Goal: Task Accomplishment & Management: Complete application form

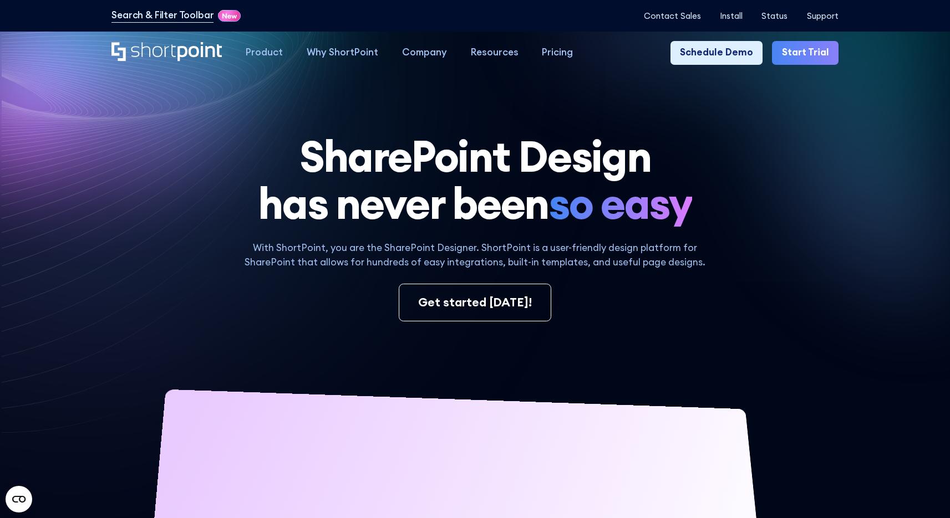
click at [809, 55] on link "Start Trial" at bounding box center [805, 53] width 66 height 24
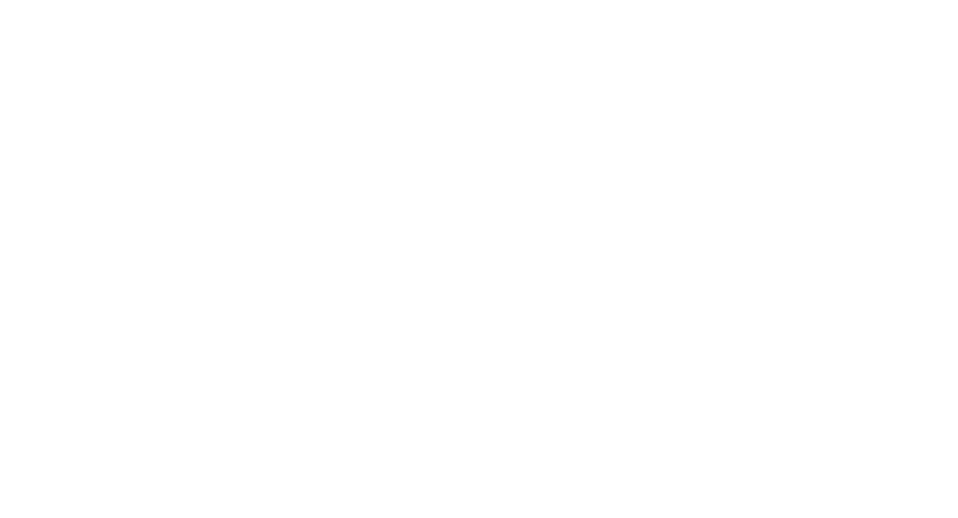
select select "+63"
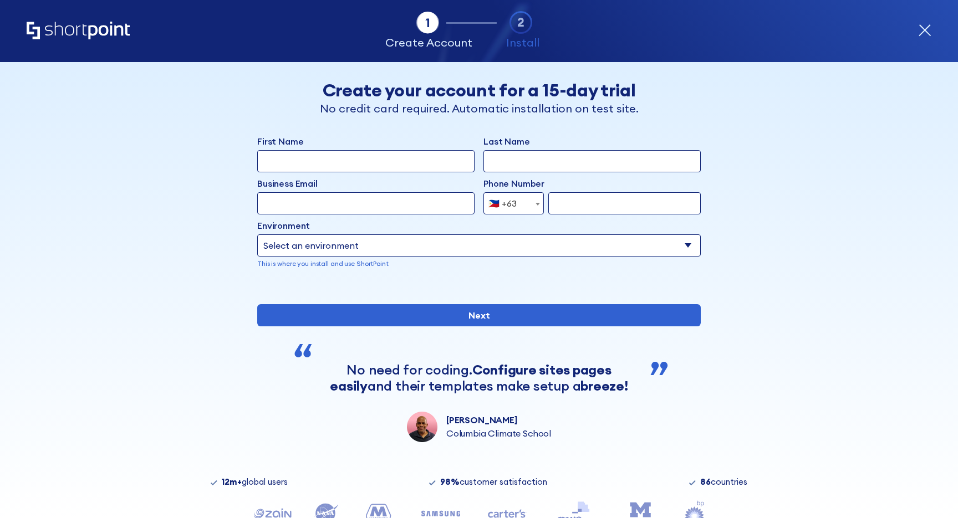
click at [367, 165] on input "First Name" at bounding box center [365, 161] width 217 height 22
type input "[PERSON_NAME]"
click at [526, 169] on input "Last Name" at bounding box center [592, 161] width 217 height 22
type input "Tunguia"
click at [353, 200] on input "Business Email" at bounding box center [365, 203] width 217 height 22
